Goal: Information Seeking & Learning: Compare options

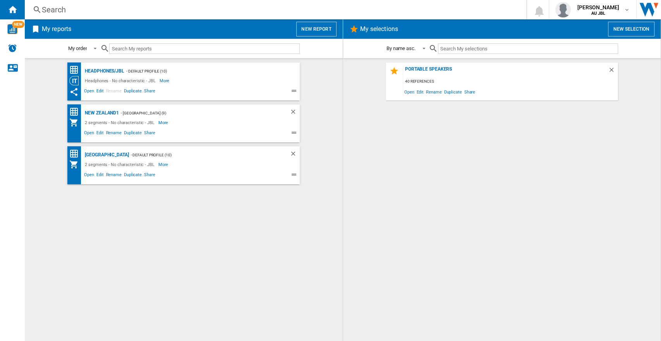
click at [311, 34] on button "New report" at bounding box center [316, 29] width 40 height 15
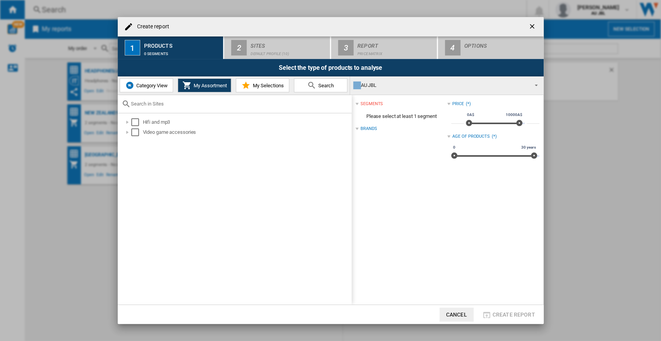
click at [156, 87] on span "Category View" at bounding box center [150, 86] width 33 height 6
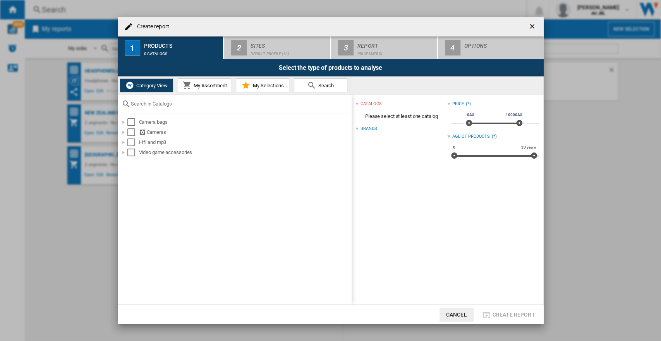
click at [197, 87] on span "My Assortment" at bounding box center [209, 86] width 35 height 6
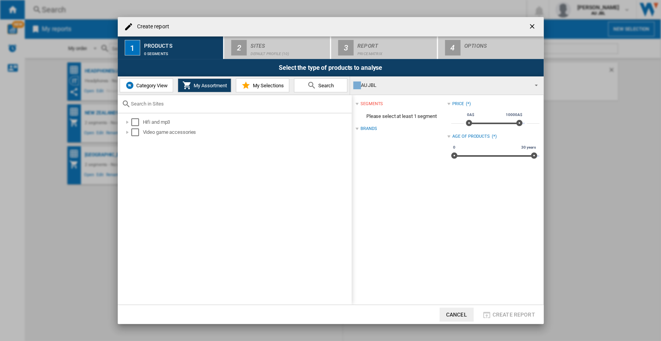
click at [143, 85] on span "Category View" at bounding box center [150, 86] width 33 height 6
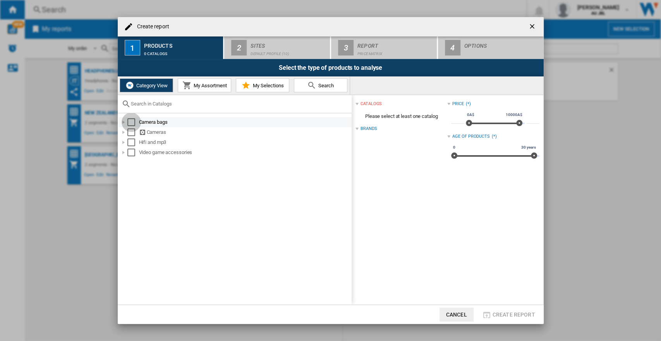
click at [133, 120] on div "Select" at bounding box center [131, 122] width 8 height 8
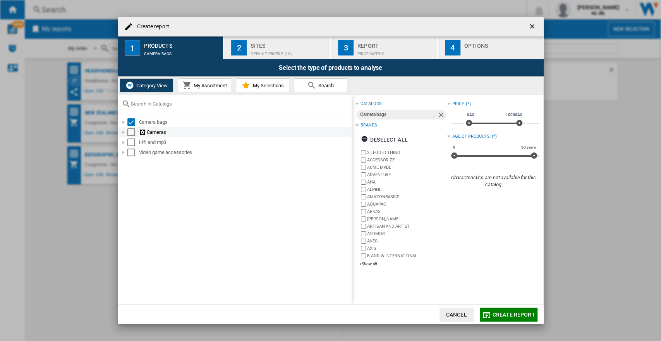
click at [131, 129] on div "Select" at bounding box center [131, 132] width 8 height 8
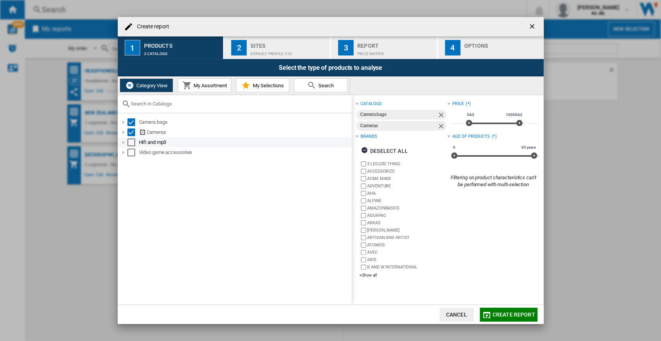
click at [131, 143] on div "Select" at bounding box center [131, 142] width 8 height 8
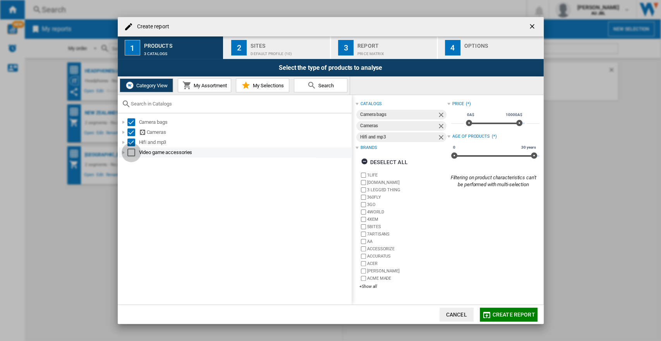
click at [131, 152] on div "Select" at bounding box center [131, 152] width 8 height 8
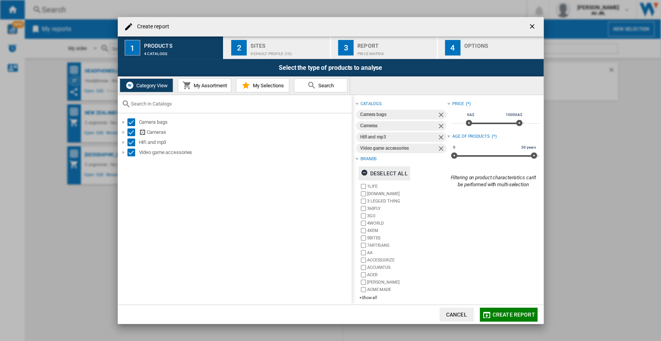
click at [382, 169] on div "Deselect all" at bounding box center [384, 173] width 47 height 14
click at [364, 171] on ng-md-icon "button" at bounding box center [365, 173] width 9 height 9
click at [363, 297] on div "+Show all" at bounding box center [404, 297] width 88 height 6
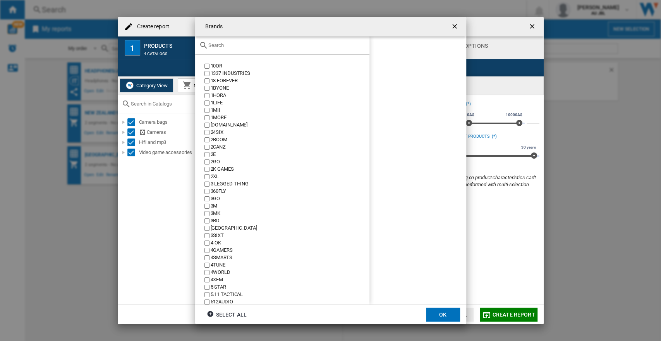
click at [231, 44] on input "text" at bounding box center [286, 45] width 157 height 6
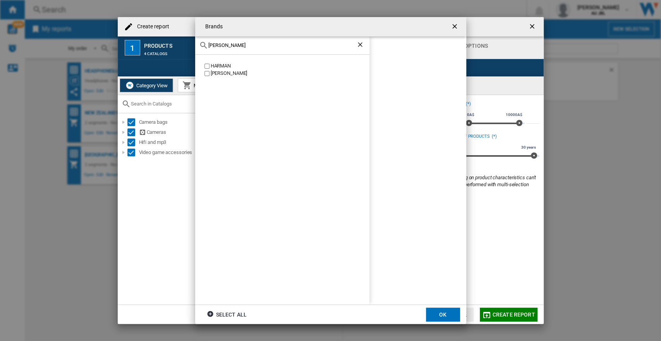
type input "[PERSON_NAME]"
click at [210, 73] on label "[PERSON_NAME]" at bounding box center [286, 73] width 167 height 7
click at [347, 192] on div "[PERSON_NAME] [PERSON_NAME]" at bounding box center [282, 179] width 174 height 249
click at [446, 308] on button "OK" at bounding box center [443, 314] width 34 height 14
click at [500, 311] on span "Create report" at bounding box center [514, 314] width 43 height 6
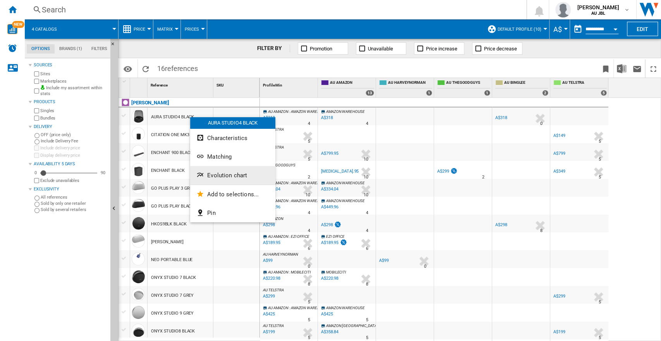
click at [228, 174] on span "Evolution chart" at bounding box center [227, 175] width 40 height 7
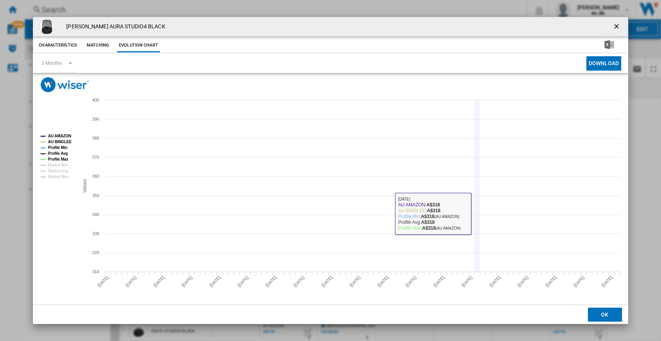
click at [477, 213] on icon "Product popup" at bounding box center [363, 183] width 518 height 146
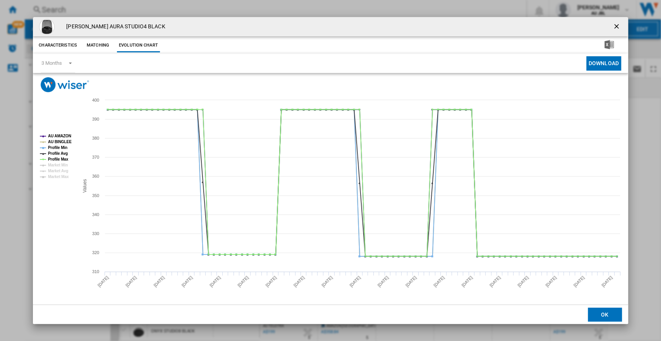
click at [613, 24] on button "Product popup" at bounding box center [617, 26] width 15 height 15
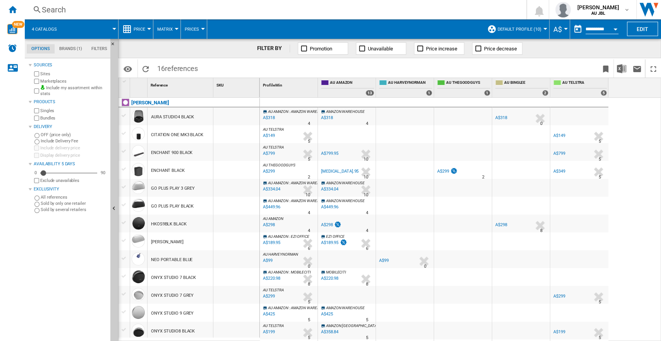
click at [111, 7] on div "Search" at bounding box center [274, 9] width 465 height 11
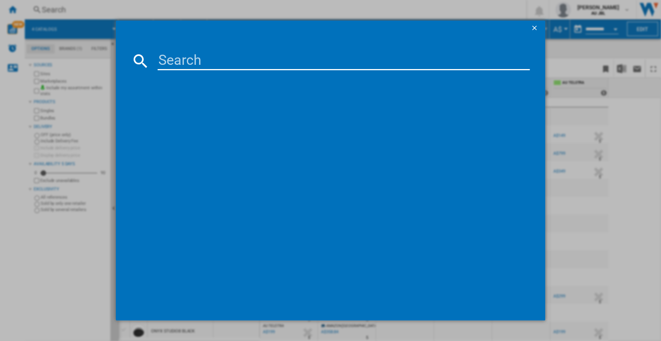
click at [195, 61] on input at bounding box center [344, 61] width 373 height 19
type input "jbl charge 6"
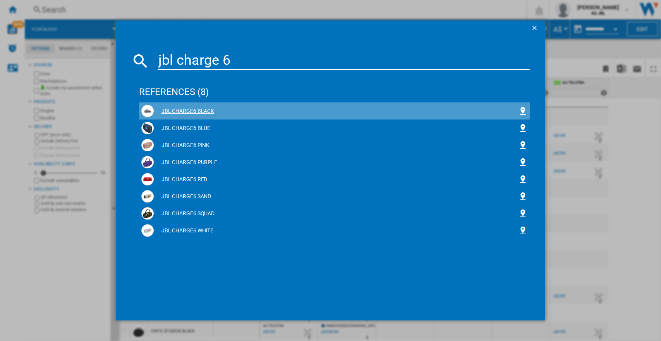
click at [175, 108] on div "JBL CHARGE6 BLACK" at bounding box center [336, 111] width 365 height 8
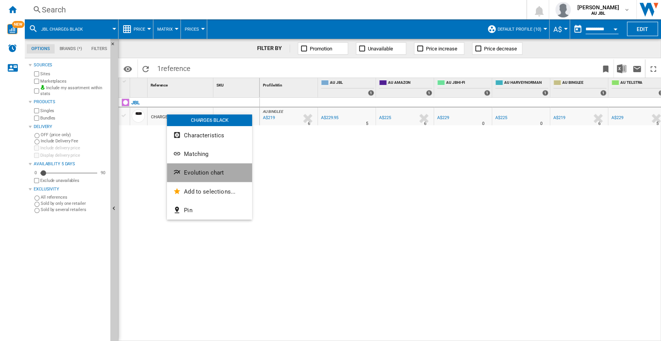
click at [193, 167] on button "Evolution chart" at bounding box center [209, 172] width 85 height 19
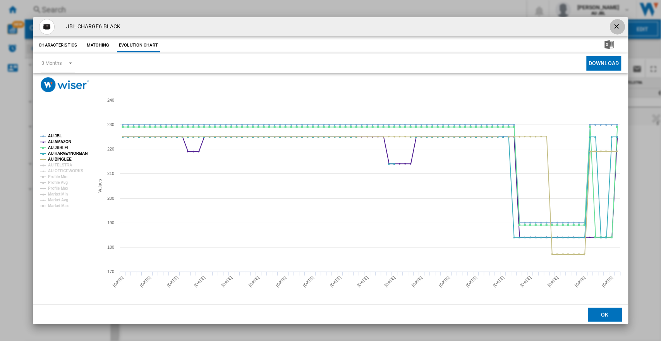
click at [622, 30] on button "Product popup" at bounding box center [617, 26] width 15 height 15
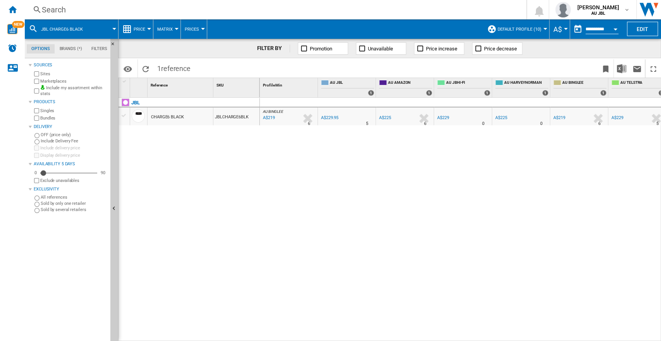
click at [180, 4] on div "Search" at bounding box center [274, 9] width 465 height 11
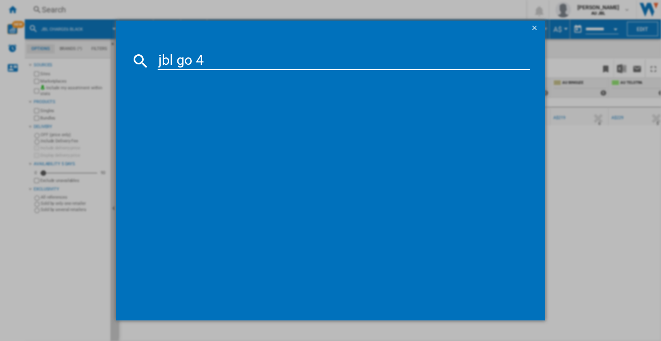
type input "jbl go 4"
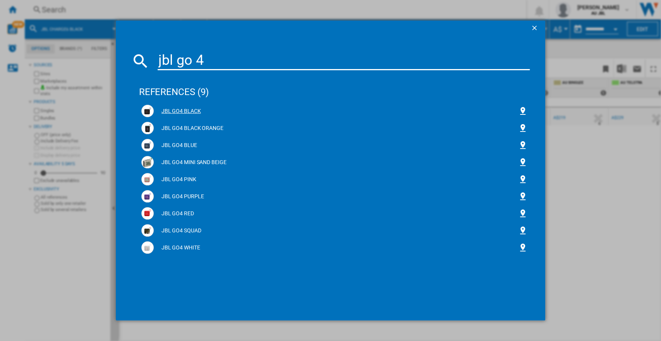
click at [183, 108] on div "JBL GO4 BLACK" at bounding box center [336, 111] width 365 height 8
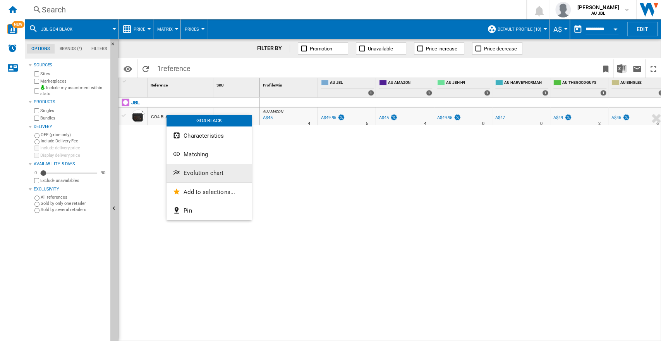
click at [201, 178] on button "Evolution chart" at bounding box center [209, 172] width 85 height 19
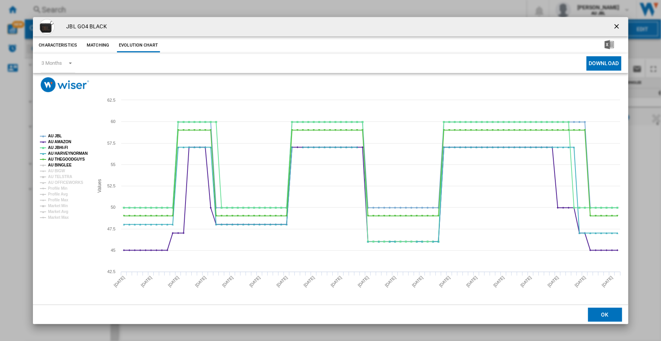
click at [51, 166] on tspan "AU BINGLEE" at bounding box center [60, 165] width 24 height 4
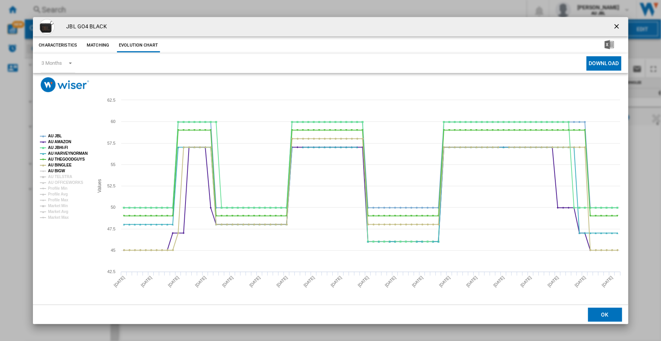
click at [54, 171] on tspan "AU BIGW" at bounding box center [56, 171] width 17 height 4
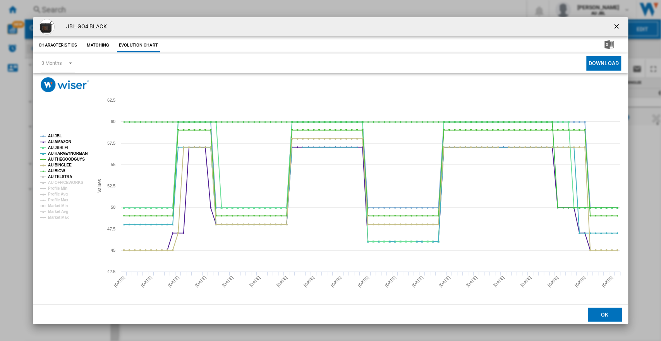
click at [57, 177] on tspan "AU TELSTRA" at bounding box center [60, 176] width 24 height 4
click at [60, 181] on tspan "AU OFFICEWORKS" at bounding box center [65, 182] width 35 height 4
click at [617, 28] on ng-md-icon "getI18NText('BUTTONS.CLOSE_DIALOG')" at bounding box center [617, 26] width 9 height 9
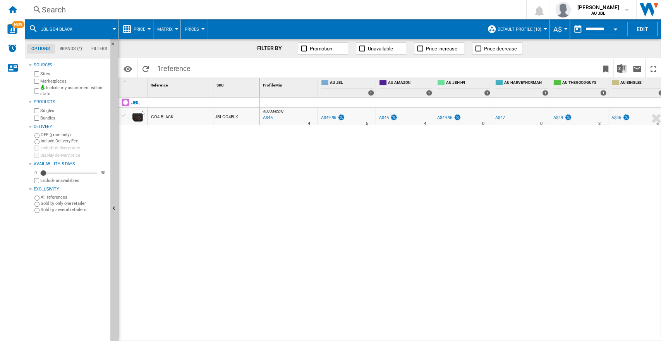
click at [92, 5] on div "Search" at bounding box center [274, 9] width 465 height 11
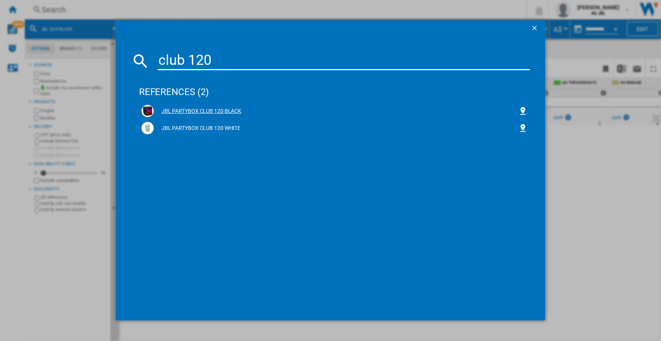
type input "club 120"
click at [189, 108] on div "JBL PARTYBOX CLUB 120 BLACK" at bounding box center [336, 111] width 365 height 8
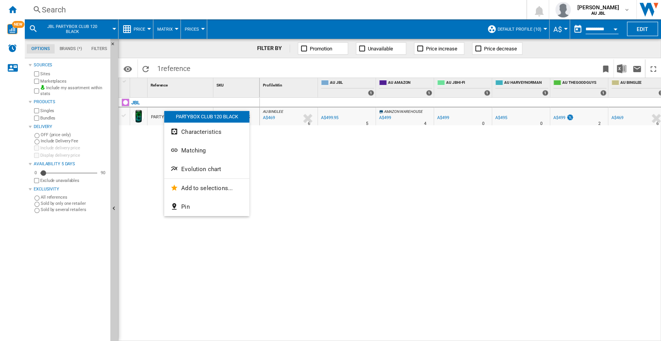
click at [199, 172] on button "Evolution chart" at bounding box center [206, 169] width 85 height 19
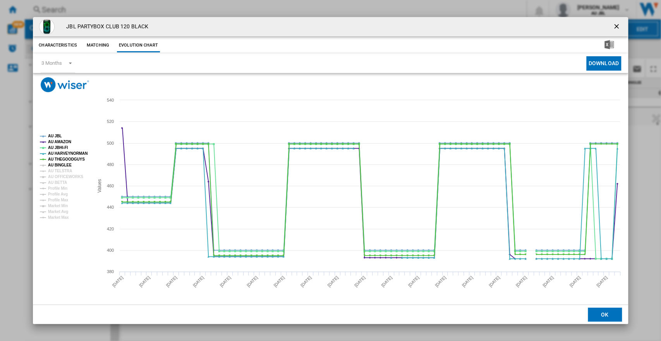
click at [60, 166] on tspan "AU BINGLEE" at bounding box center [60, 165] width 24 height 4
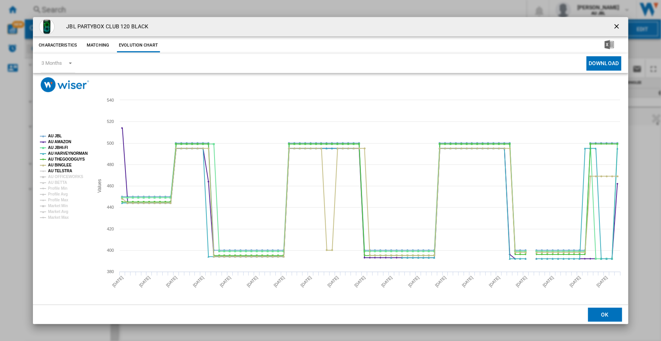
click at [59, 170] on tspan "AU TELSTRA" at bounding box center [60, 171] width 24 height 4
click at [59, 176] on tspan "AU OFFICEWORKS" at bounding box center [65, 176] width 35 height 4
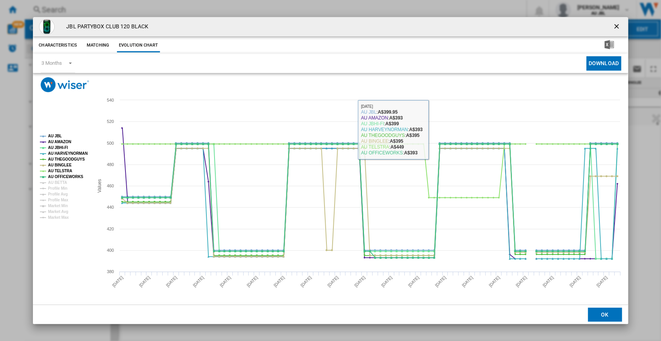
click at [614, 31] on ng-md-icon "getI18NText('BUTTONS.CLOSE_DIALOG')" at bounding box center [617, 26] width 9 height 9
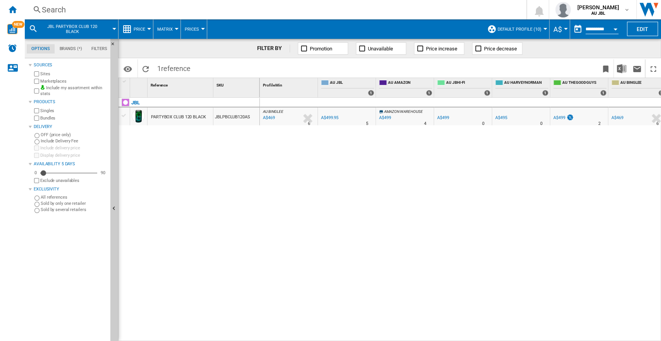
click at [65, 81] on label "Marketplaces" at bounding box center [73, 81] width 67 height 6
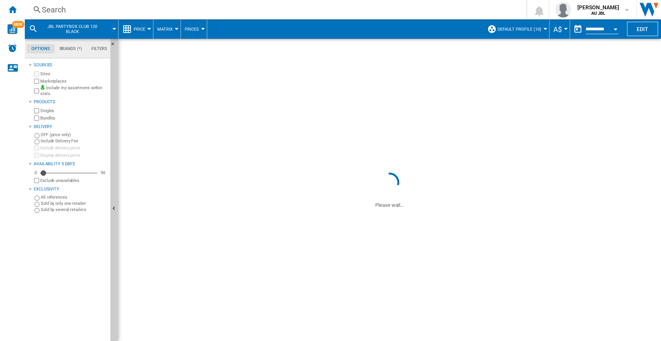
click at [161, 162] on div at bounding box center [330, 170] width 661 height 341
click at [37, 120] on div "Bundles" at bounding box center [70, 117] width 75 height 7
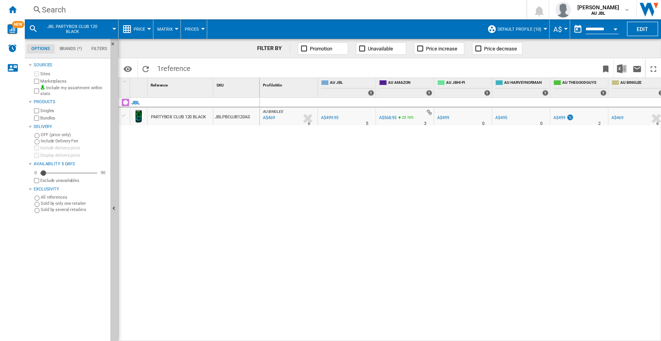
click at [39, 118] on div "Bundles" at bounding box center [70, 117] width 75 height 7
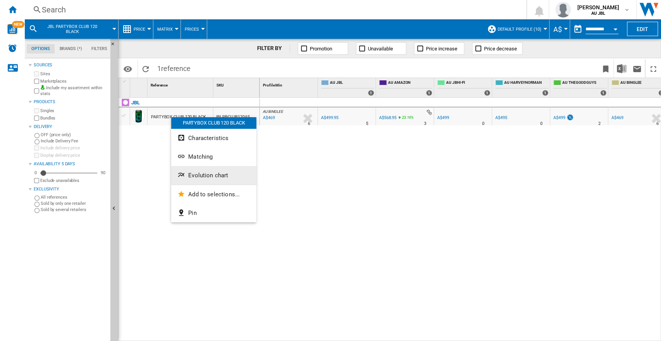
click at [206, 172] on button "Evolution chart" at bounding box center [213, 175] width 85 height 19
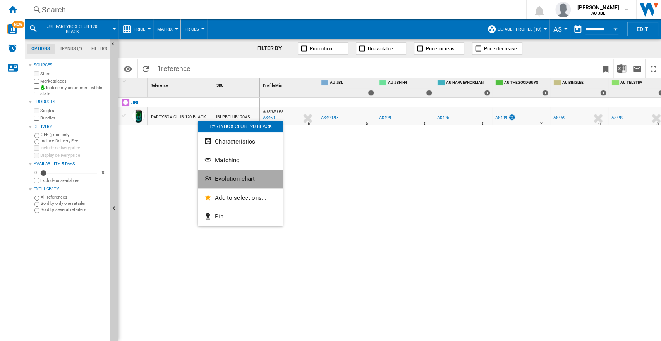
click at [224, 180] on span "Evolution chart" at bounding box center [235, 178] width 40 height 7
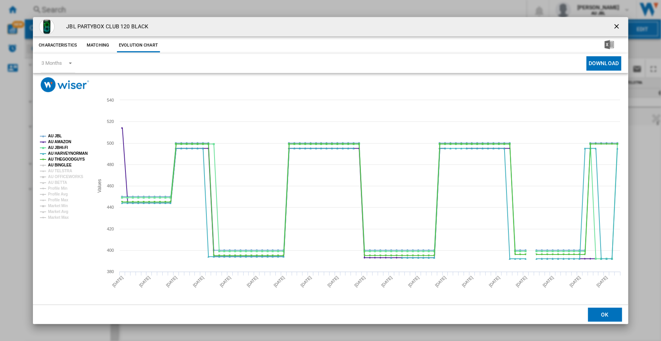
click at [49, 165] on tspan "AU BINGLEE" at bounding box center [60, 165] width 24 height 4
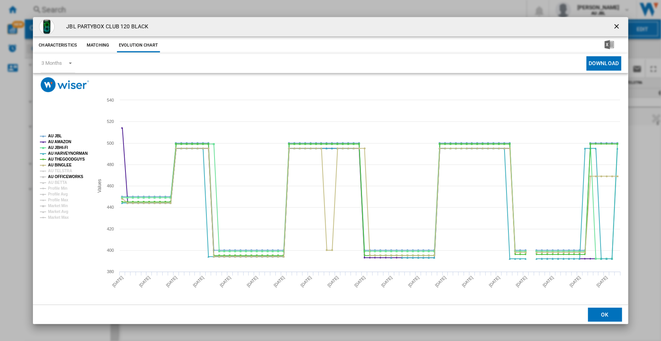
click at [56, 175] on tspan "AU OFFICEWORKS" at bounding box center [65, 176] width 35 height 4
click at [62, 181] on tspan "AU BETTA" at bounding box center [57, 182] width 19 height 4
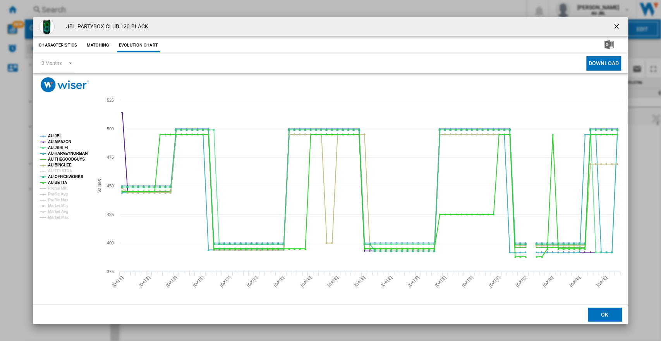
click at [61, 181] on tspan "AU BETTA" at bounding box center [57, 182] width 19 height 4
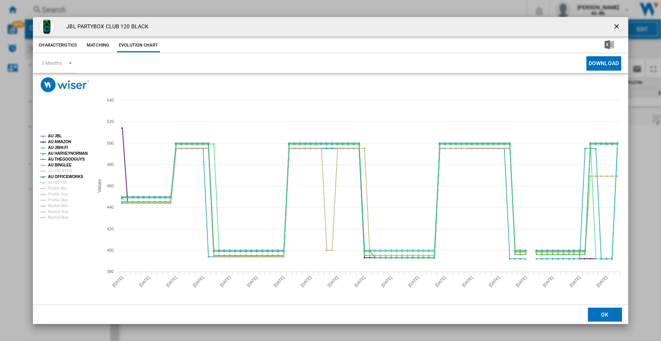
click at [421, 34] on div "JBL PARTYBOX CLUB 120 BLACK" at bounding box center [330, 26] width 595 height 19
click at [618, 28] on ng-md-icon "getI18NText('BUTTONS.CLOSE_DIALOG')" at bounding box center [617, 26] width 9 height 9
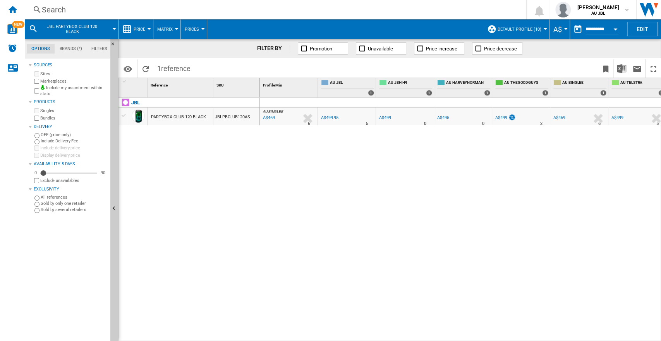
click at [200, 9] on div "Search" at bounding box center [274, 9] width 465 height 11
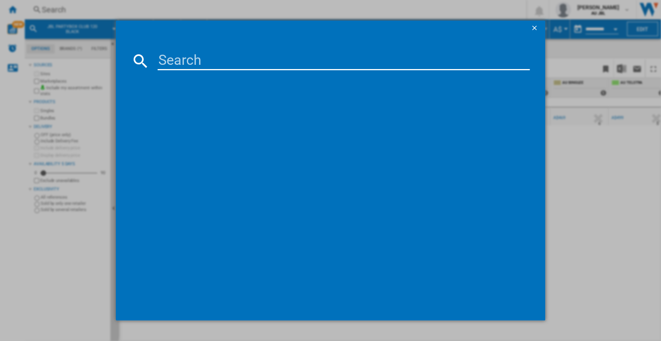
click at [200, 9] on div at bounding box center [330, 170] width 661 height 341
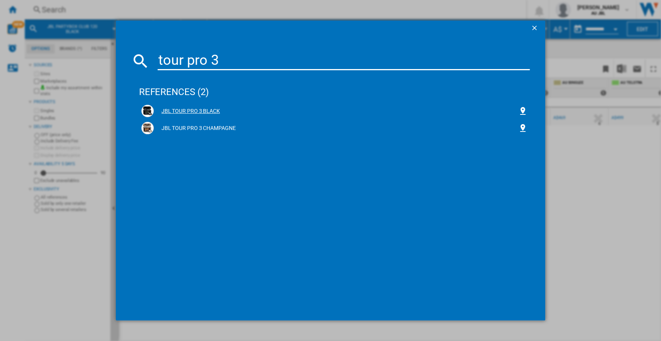
type input "tour pro 3"
click at [193, 106] on div "JBL TOUR PRO 3 BLACK" at bounding box center [334, 111] width 387 height 12
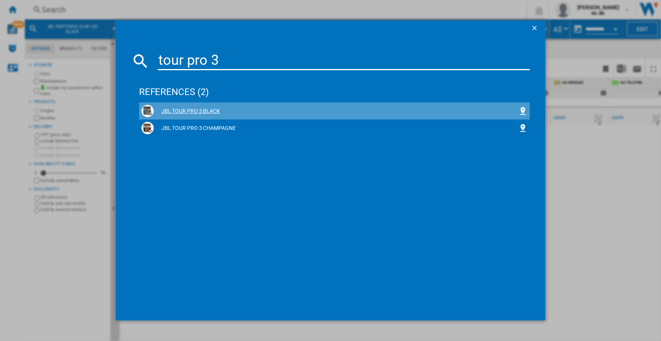
click at [193, 106] on div "JBL TOUR PRO 3 BLACK" at bounding box center [334, 111] width 387 height 12
click at [184, 110] on div "JBL TOUR PRO 3 BLACK" at bounding box center [336, 111] width 365 height 8
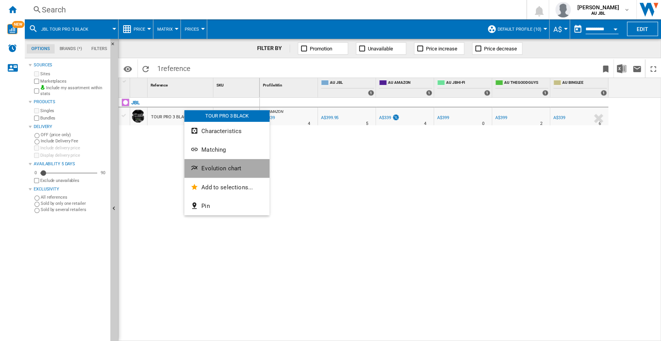
click at [220, 170] on span "Evolution chart" at bounding box center [221, 168] width 40 height 7
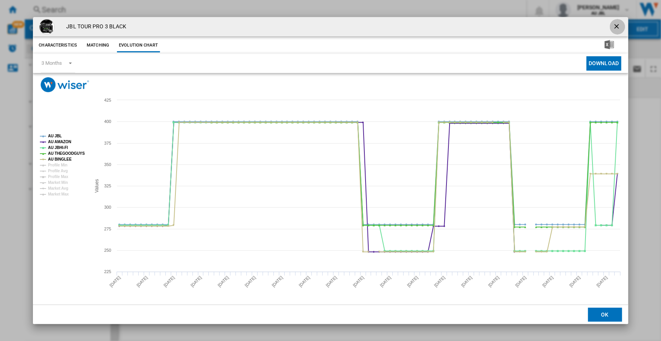
click at [617, 30] on ng-md-icon "getI18NText('BUTTONS.CLOSE_DIALOG')" at bounding box center [617, 26] width 9 height 9
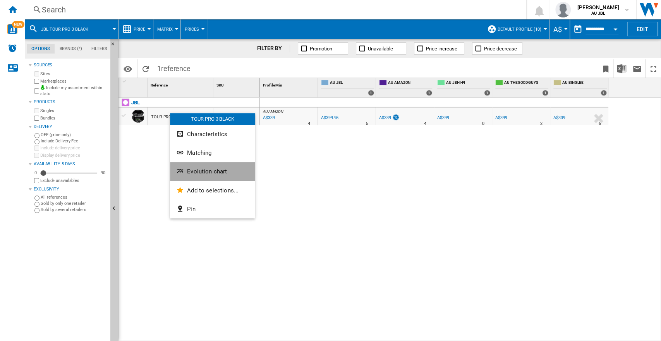
click at [197, 169] on span "Evolution chart" at bounding box center [207, 171] width 40 height 7
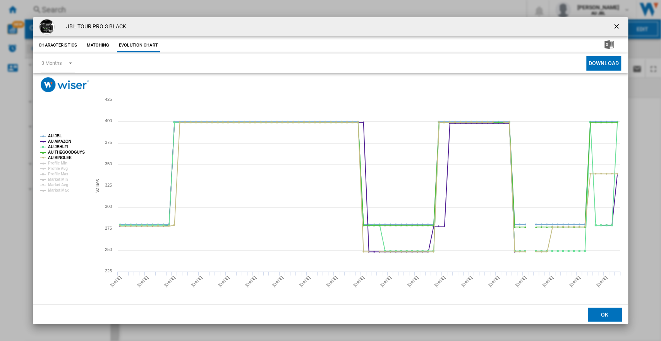
click at [615, 24] on ng-md-icon "getI18NText('BUTTONS.CLOSE_DIALOG')" at bounding box center [617, 26] width 9 height 9
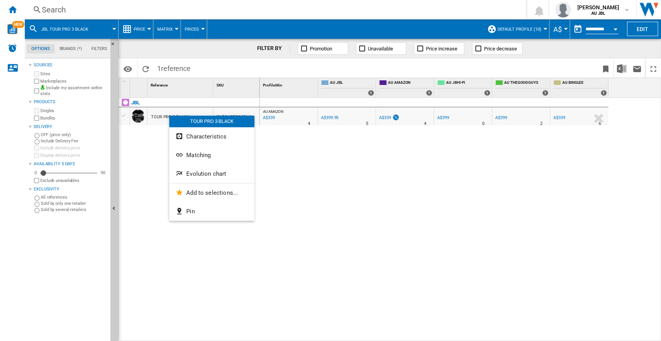
click at [146, 167] on div at bounding box center [330, 170] width 661 height 341
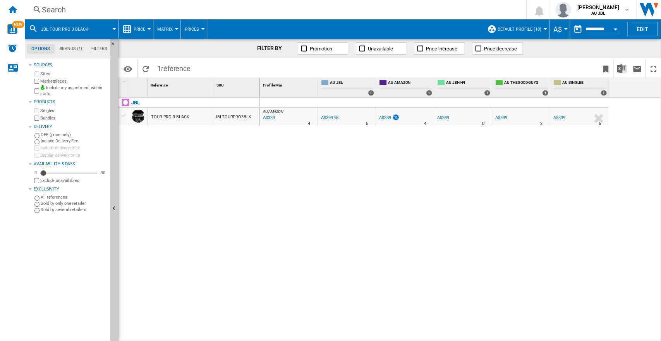
click at [136, 5] on div "Search" at bounding box center [274, 9] width 465 height 11
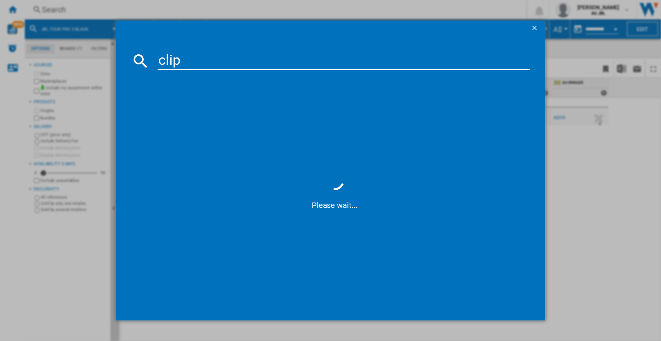
type input "clip 4"
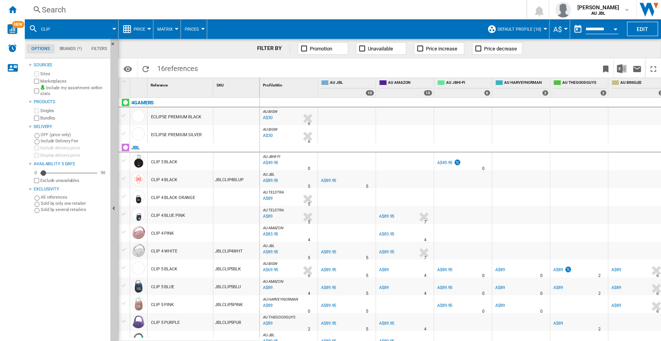
click at [119, 8] on div "Search" at bounding box center [274, 9] width 465 height 11
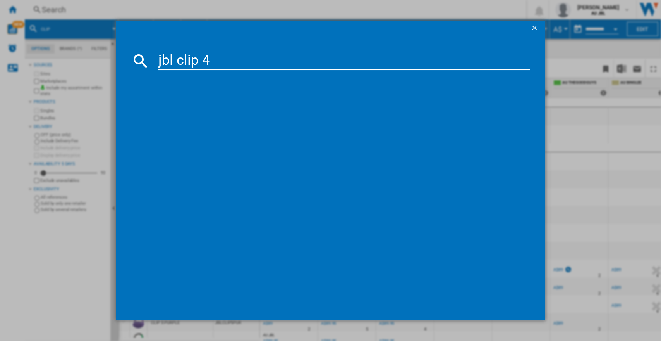
type input "jbl clip 4"
drag, startPoint x: 119, startPoint y: 8, endPoint x: 175, endPoint y: 86, distance: 96.1
click at [175, 86] on div "jbl clip 4 Please wait..." at bounding box center [330, 170] width 661 height 341
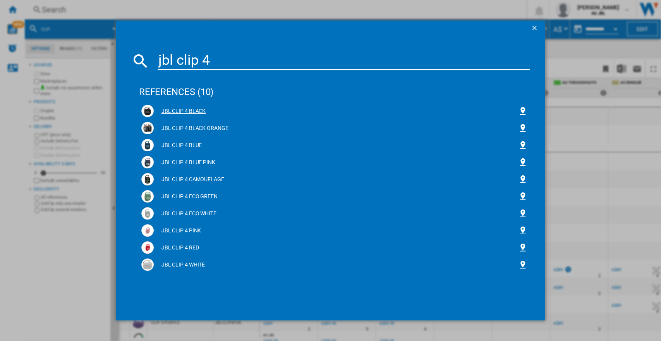
click at [193, 115] on div "JBL CLIP 4 BLACK" at bounding box center [334, 111] width 387 height 12
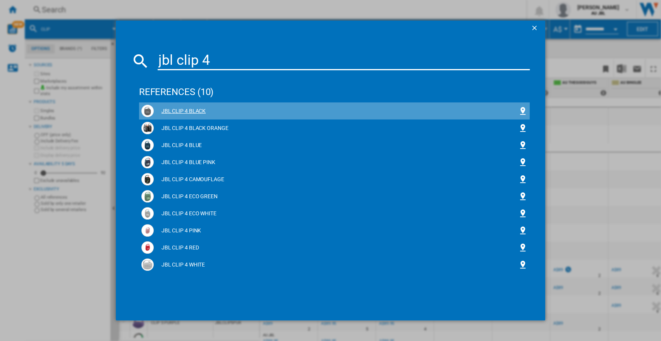
click at [189, 108] on div "JBL CLIP 4 BLACK" at bounding box center [336, 111] width 365 height 8
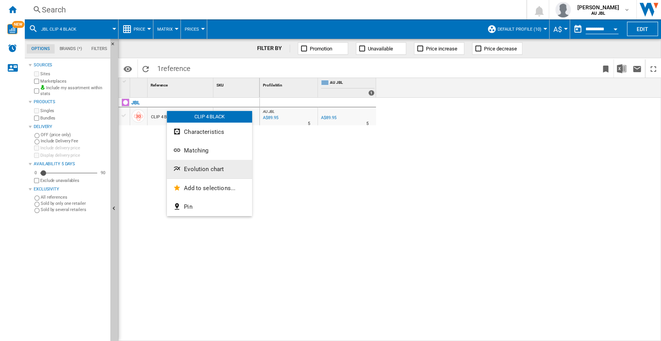
click at [204, 170] on span "Evolution chart" at bounding box center [204, 168] width 40 height 7
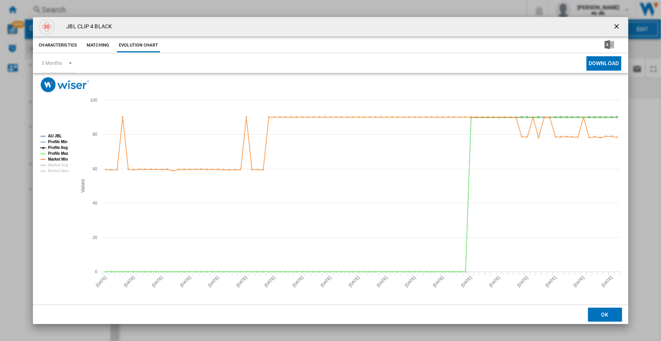
click at [616, 23] on ng-md-icon "getI18NText('BUTTONS.CLOSE_DIALOG')" at bounding box center [617, 26] width 9 height 9
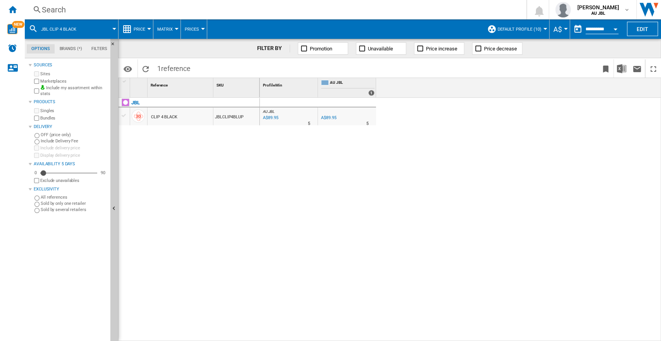
click at [62, 17] on div "Search Search 0 samuel swan AU JBL AU JBL NZ JBL My settings" at bounding box center [343, 9] width 637 height 19
click at [64, 15] on div "Search" at bounding box center [274, 9] width 465 height 11
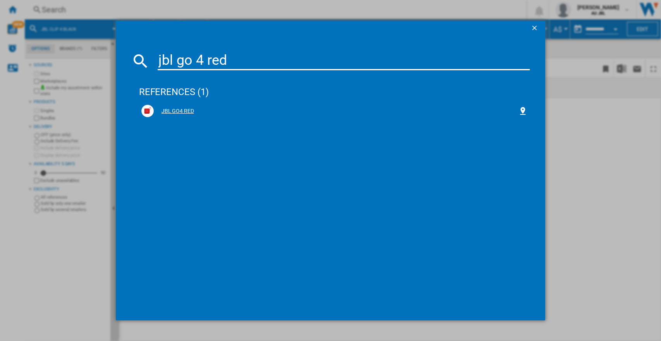
type input "jbl go 4 red"
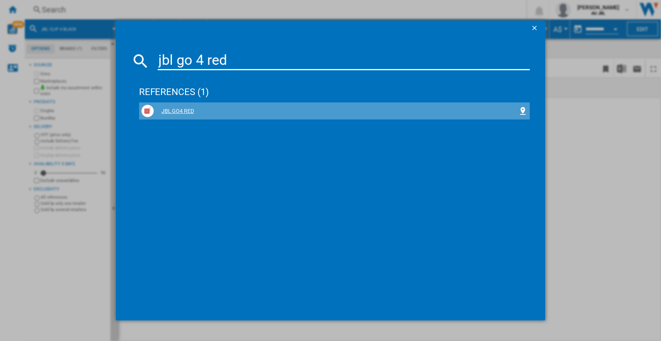
click at [181, 103] on div "JBL GO4 RED" at bounding box center [334, 110] width 391 height 17
click at [180, 110] on div "JBL GO4 RED" at bounding box center [336, 111] width 365 height 8
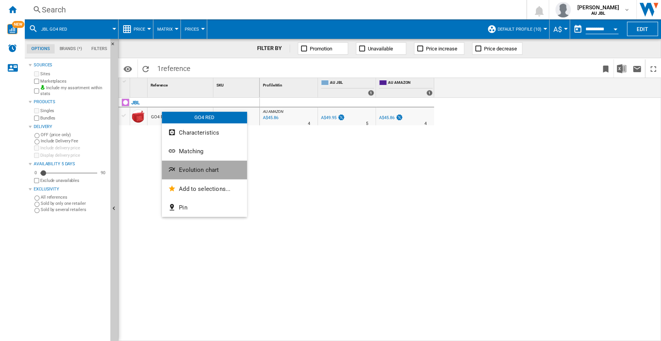
click at [191, 176] on button "Evolution chart" at bounding box center [204, 169] width 85 height 19
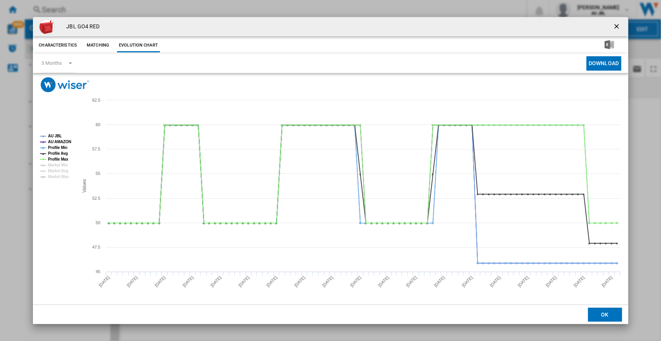
click at [616, 25] on ng-md-icon "getI18NText('BUTTONS.CLOSE_DIALOG')" at bounding box center [617, 26] width 9 height 9
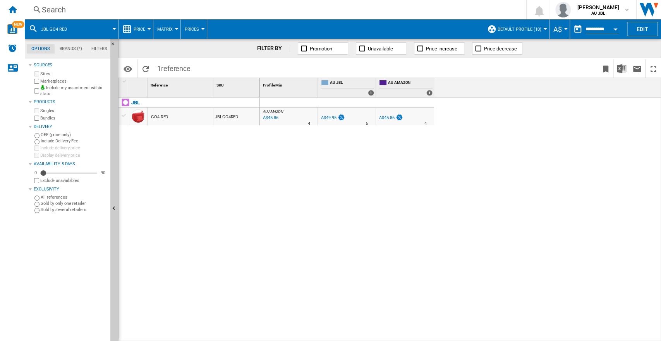
click at [142, 9] on div "Search" at bounding box center [274, 9] width 465 height 11
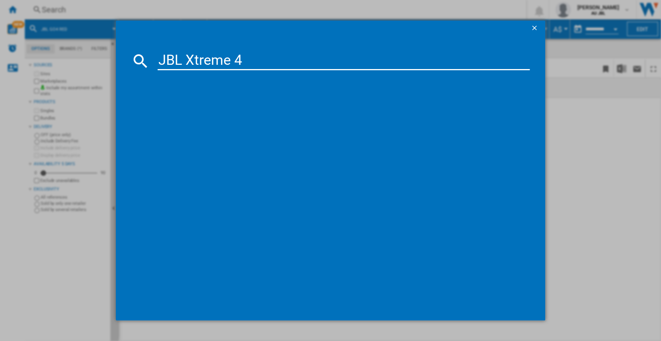
type input "JBL Xtreme 4"
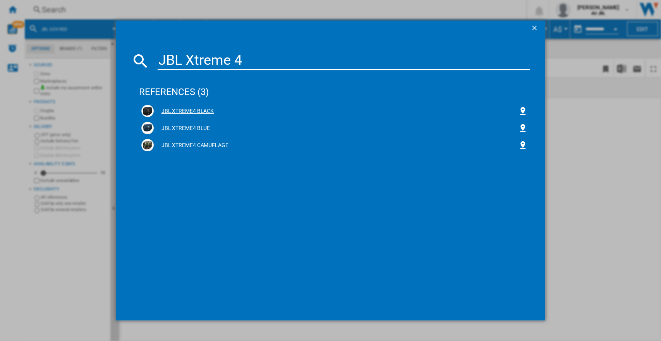
click at [191, 111] on div "JBL XTREME4 BLACK" at bounding box center [336, 111] width 365 height 8
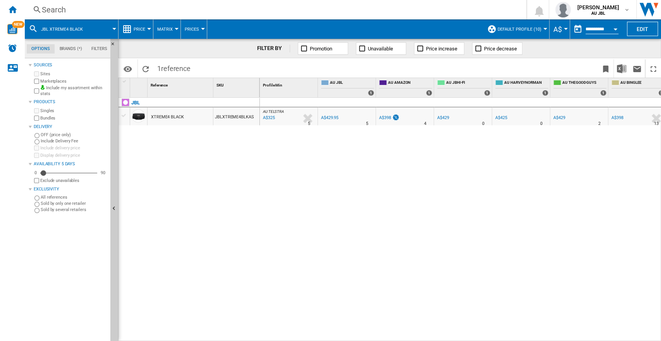
click at [458, 2] on div "Search Search 0 samuel swan AU JBL AU JBL NZ JBL My settings" at bounding box center [343, 9] width 637 height 19
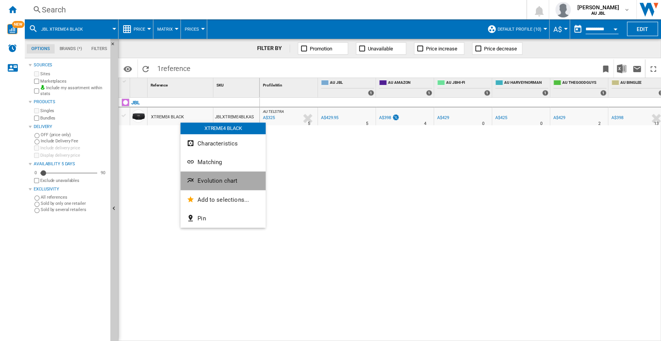
click at [208, 174] on button "Evolution chart" at bounding box center [223, 180] width 85 height 19
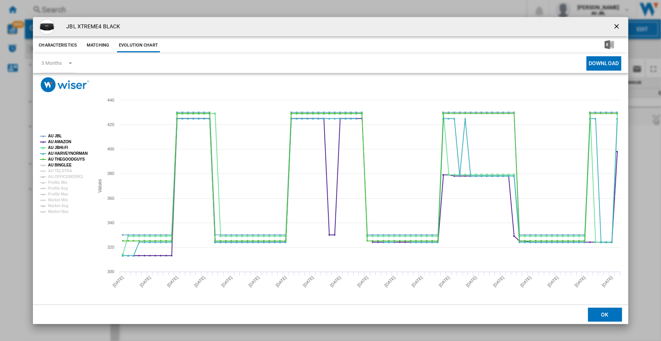
click at [53, 166] on tspan "AU BINGLEE" at bounding box center [60, 165] width 24 height 4
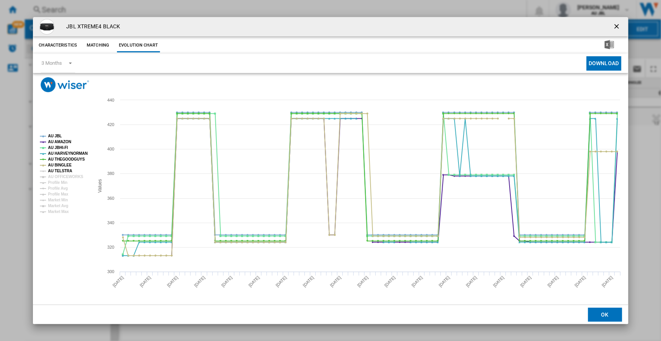
click at [54, 172] on tspan "AU TELSTRA" at bounding box center [60, 171] width 24 height 4
click at [54, 175] on tspan "AU OFFICEWORKS" at bounding box center [65, 176] width 35 height 4
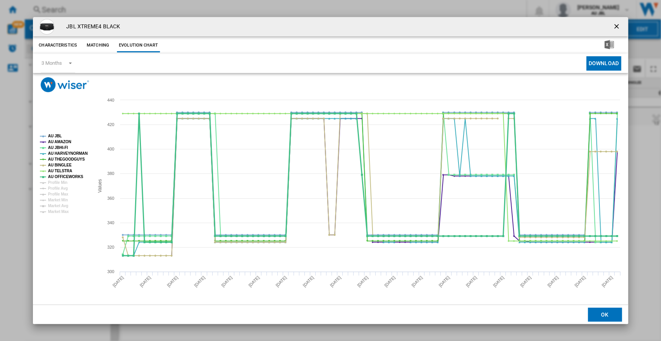
click at [67, 175] on tspan "AU OFFICEWORKS" at bounding box center [65, 176] width 35 height 4
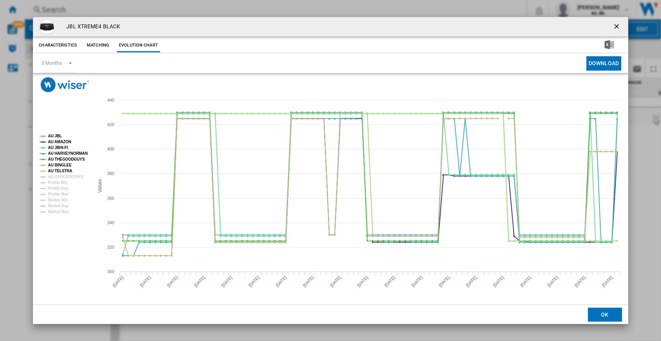
click at [67, 175] on tspan "AU OFFICEWORKS" at bounding box center [65, 176] width 35 height 4
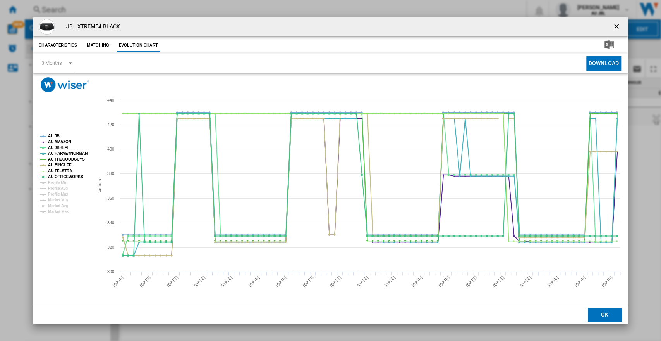
click at [98, 49] on button "Matching" at bounding box center [98, 45] width 34 height 14
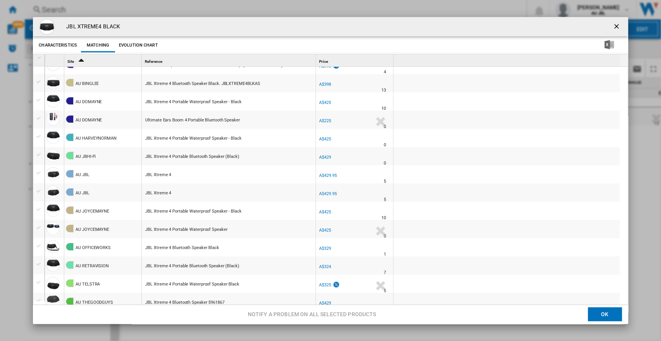
scroll to position [12, 0]
click at [192, 246] on div "JBL Xtreme 4 Bluetooth Speaker Black" at bounding box center [182, 247] width 74 height 18
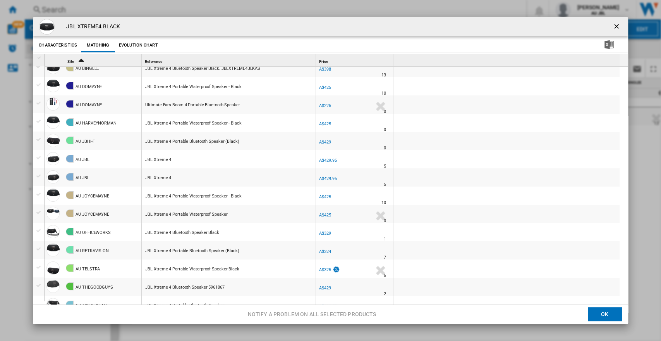
scroll to position [0, 0]
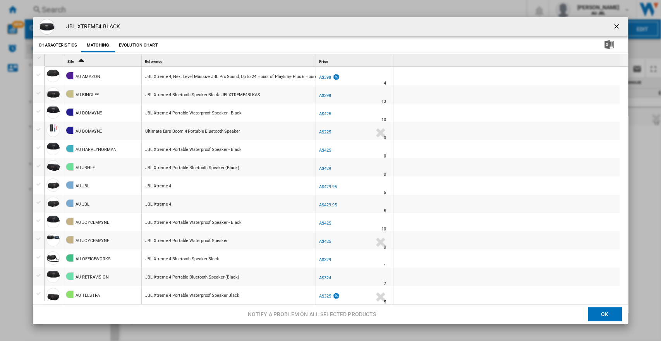
click at [610, 22] on button "Product popup" at bounding box center [617, 26] width 15 height 15
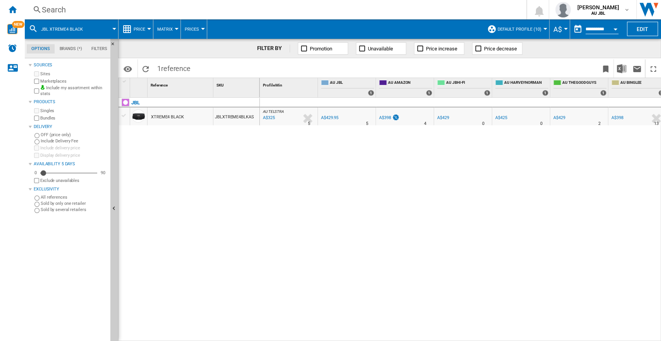
click at [591, 29] on input "**********" at bounding box center [602, 30] width 33 height 7
click at [612, 24] on button "Open calendar" at bounding box center [616, 28] width 14 height 14
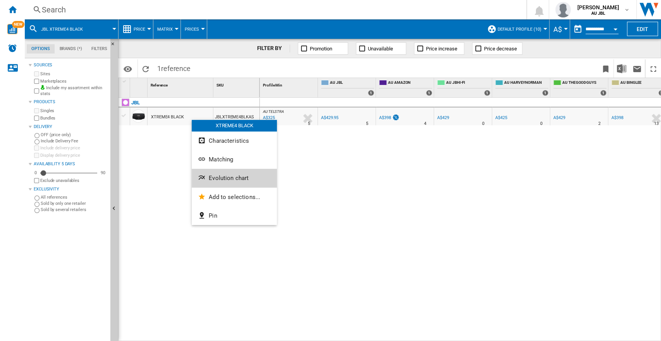
click at [236, 173] on button "Evolution chart" at bounding box center [234, 178] width 85 height 19
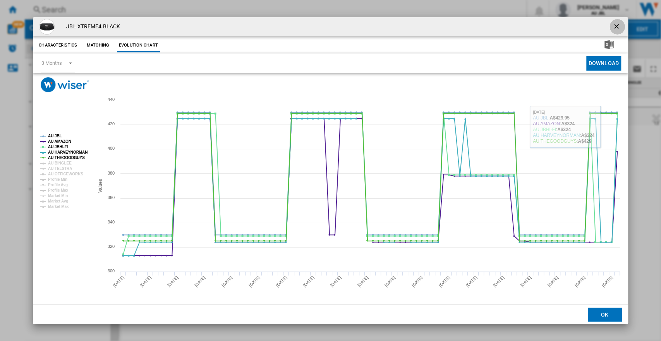
click at [619, 26] on ng-md-icon "getI18NText('BUTTONS.CLOSE_DIALOG')" at bounding box center [617, 26] width 9 height 9
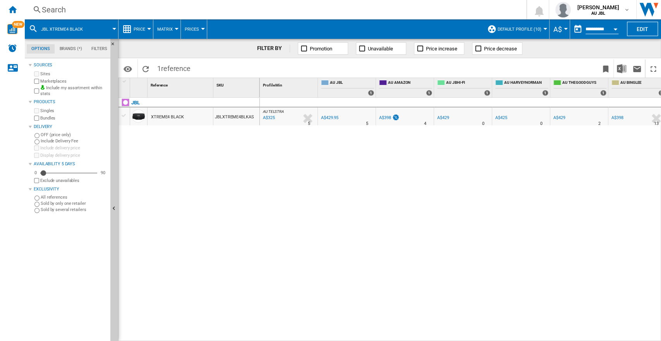
click at [595, 34] on md-datepicker "**********" at bounding box center [597, 28] width 55 height 15
click at [595, 31] on input "**********" at bounding box center [602, 30] width 33 height 7
click at [617, 27] on button "Open calendar" at bounding box center [616, 28] width 14 height 14
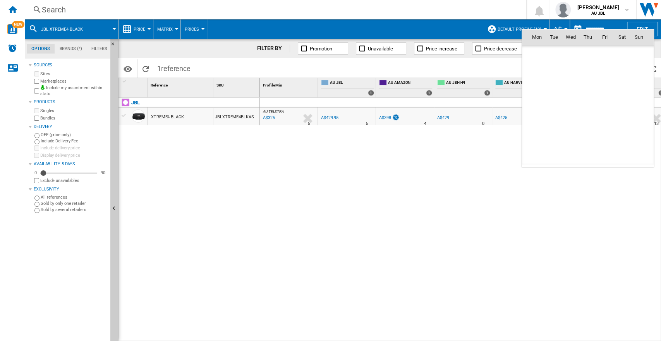
scroll to position [3696, 0]
click at [589, 84] on span "9" at bounding box center [587, 87] width 15 height 15
type input "**********"
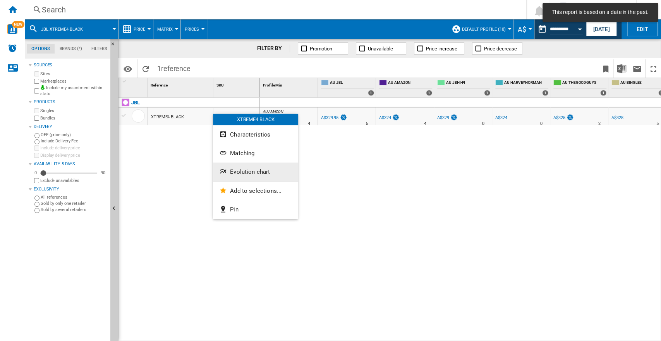
click at [243, 175] on button "Evolution chart" at bounding box center [255, 171] width 85 height 19
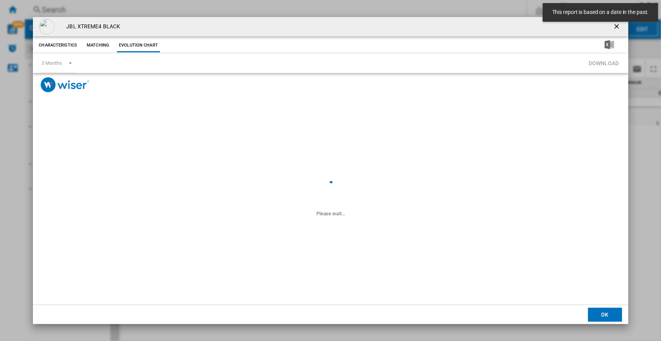
click at [243, 175] on body "This report is based on a date in the past. In order to access Insight, please …" at bounding box center [330, 170] width 661 height 341
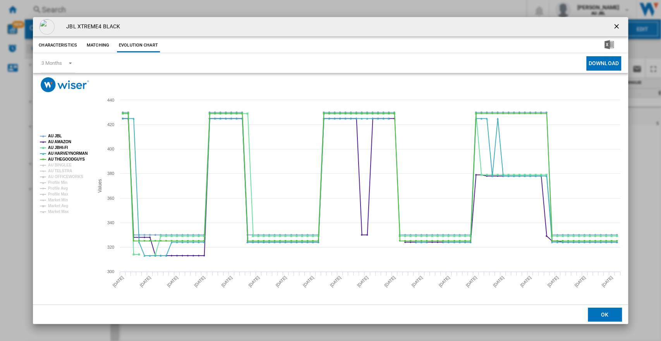
click at [614, 27] on ng-md-icon "getI18NText('BUTTONS.CLOSE_DIALOG')" at bounding box center [617, 26] width 9 height 9
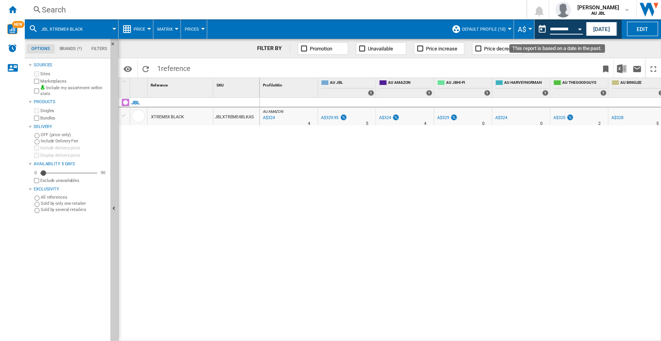
click at [569, 27] on input "**********" at bounding box center [566, 30] width 33 height 7
click at [576, 27] on button "Open calendar" at bounding box center [580, 28] width 14 height 14
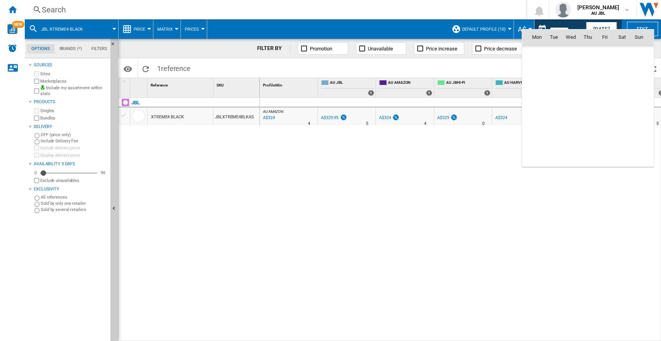
scroll to position [3696, 0]
click at [602, 26] on div at bounding box center [330, 170] width 661 height 341
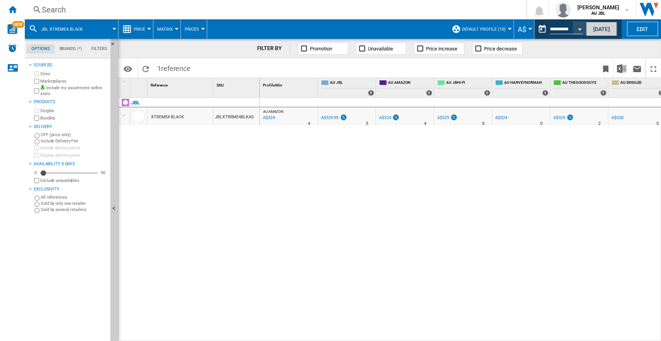
click at [596, 29] on button "Today" at bounding box center [601, 29] width 31 height 14
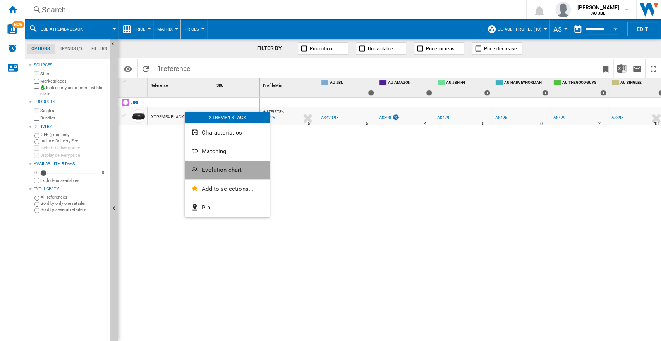
click at [216, 169] on span "Evolution chart" at bounding box center [222, 169] width 40 height 7
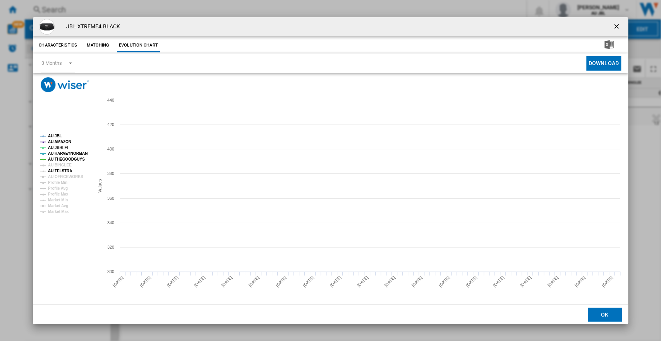
click at [50, 169] on tspan "AU TELSTRA" at bounding box center [60, 171] width 24 height 4
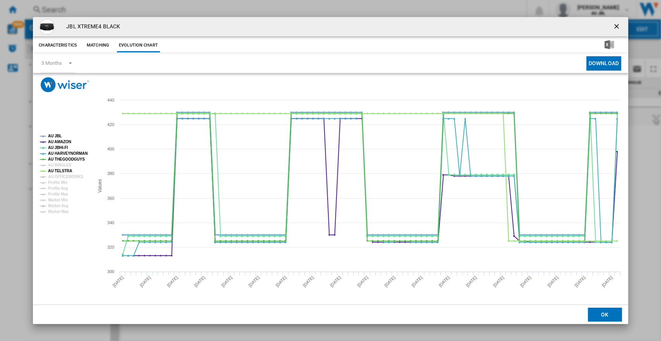
click at [52, 136] on tspan "AU JBL" at bounding box center [55, 136] width 14 height 4
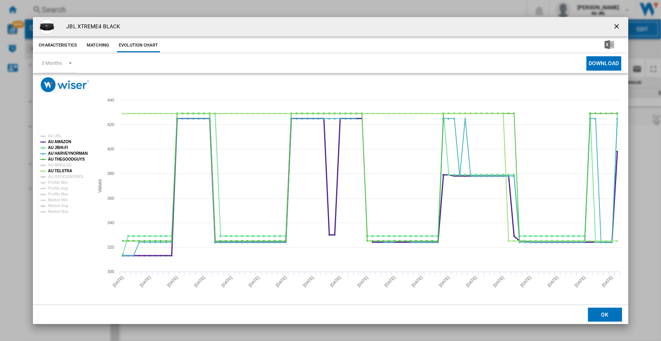
click at [55, 143] on tspan "AU AMAZON" at bounding box center [59, 141] width 23 height 4
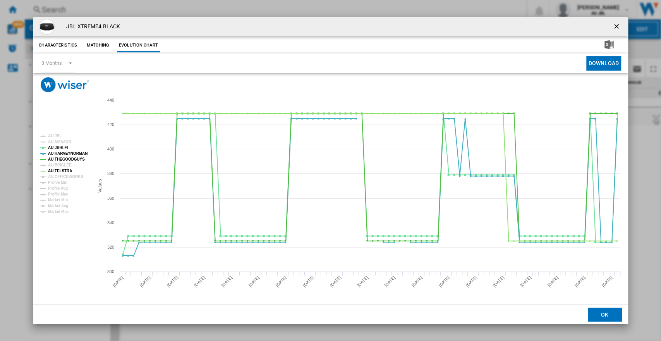
click at [55, 143] on tspan "AU AMAZON" at bounding box center [59, 141] width 23 height 4
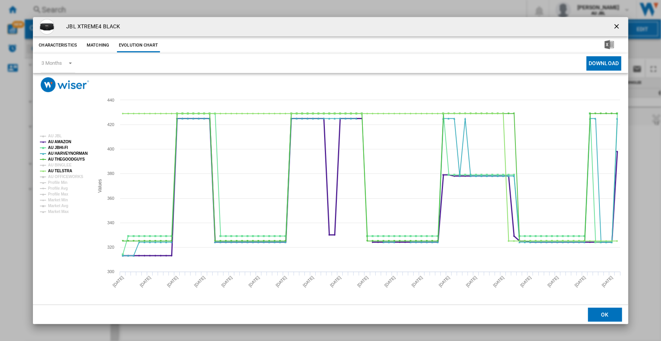
click at [55, 143] on tspan "AU AMAZON" at bounding box center [59, 141] width 23 height 4
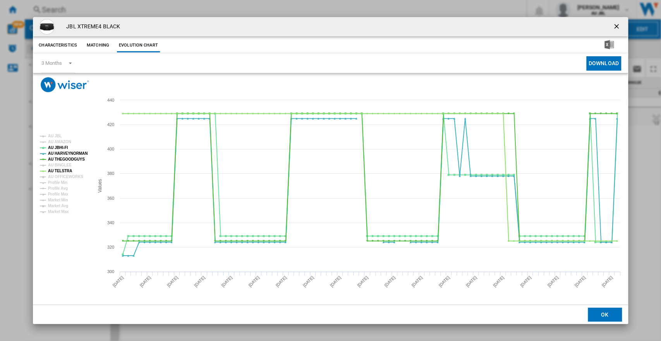
click at [55, 143] on tspan "AU AMAZON" at bounding box center [59, 141] width 23 height 4
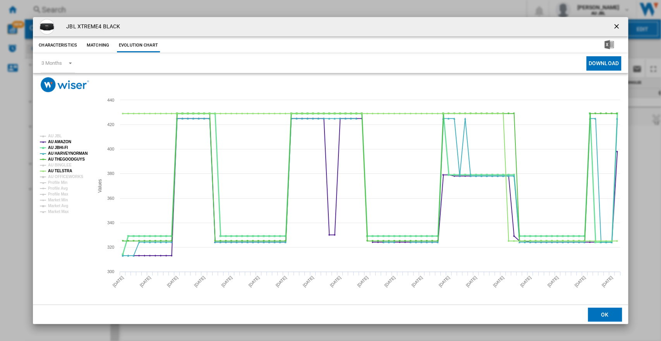
click at [58, 146] on tspan "AU JBHI-FI" at bounding box center [58, 147] width 20 height 4
click at [60, 151] on tspan "AU HARVEYNORMAN" at bounding box center [68, 153] width 40 height 4
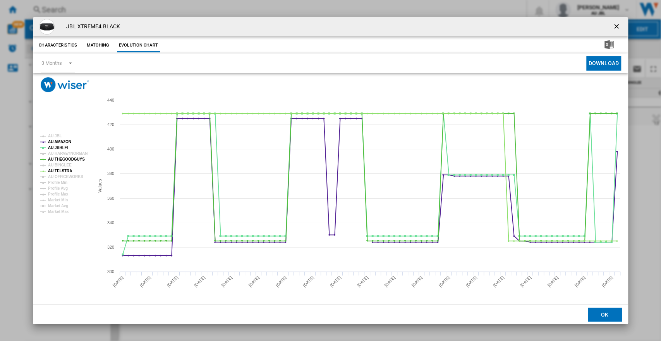
click at [60, 151] on tspan "AU HARVEYNORMAN" at bounding box center [68, 153] width 40 height 4
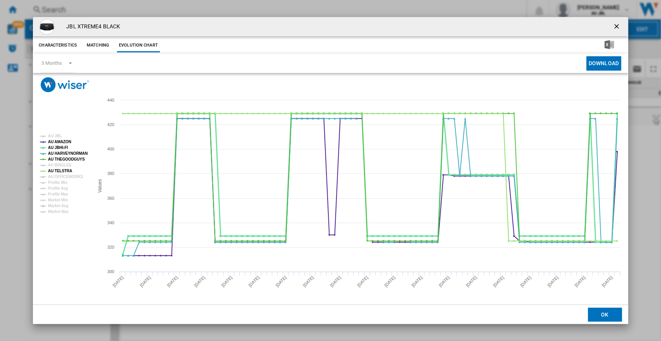
click at [60, 148] on tspan "AU JBHI-FI" at bounding box center [58, 147] width 20 height 4
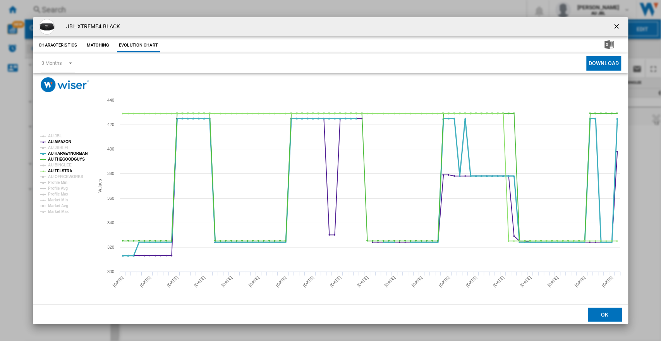
click at [60, 151] on tspan "AU HARVEYNORMAN" at bounding box center [68, 153] width 40 height 4
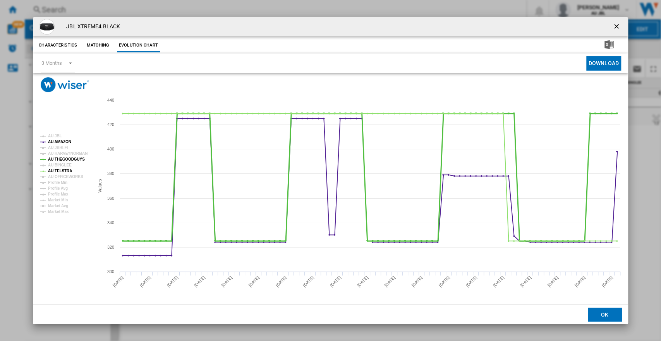
click at [60, 158] on tspan "AU THEGOODGUYS" at bounding box center [66, 159] width 37 height 4
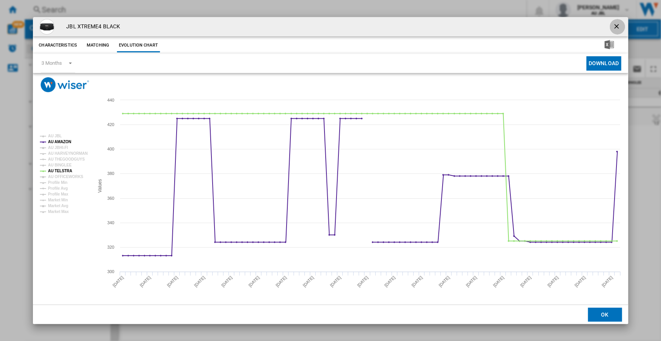
drag, startPoint x: 617, startPoint y: 23, endPoint x: 456, endPoint y: 5, distance: 161.4
click at [616, 23] on ng-md-icon "getI18NText('BUTTONS.CLOSE_DIALOG')" at bounding box center [617, 26] width 9 height 9
